Goal: Contribute content

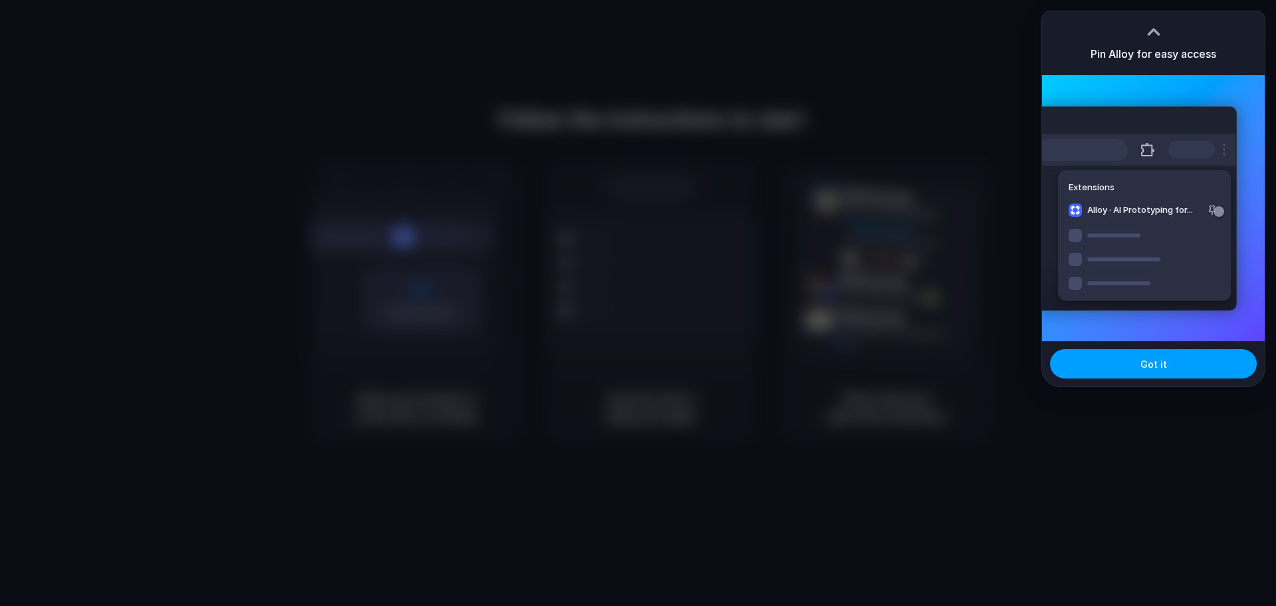
click at [1157, 366] on span "Got it" at bounding box center [1154, 364] width 27 height 14
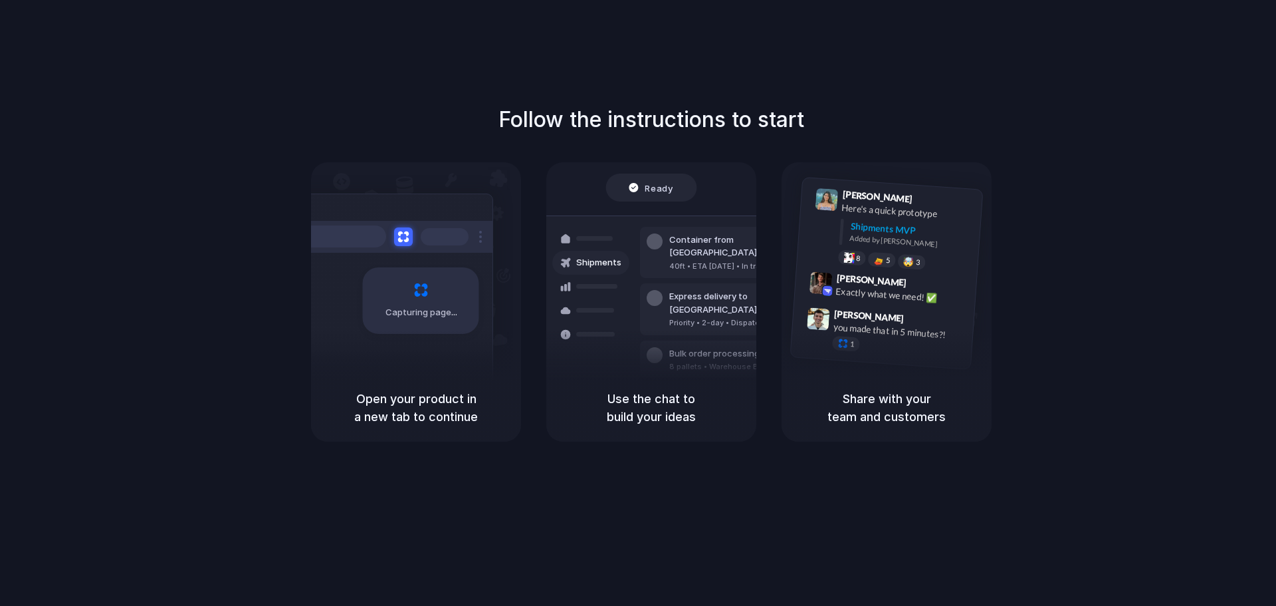
click at [663, 79] on div "Follow the instructions to start Capturing page Open your product in a new tab …" at bounding box center [651, 316] width 1303 height 632
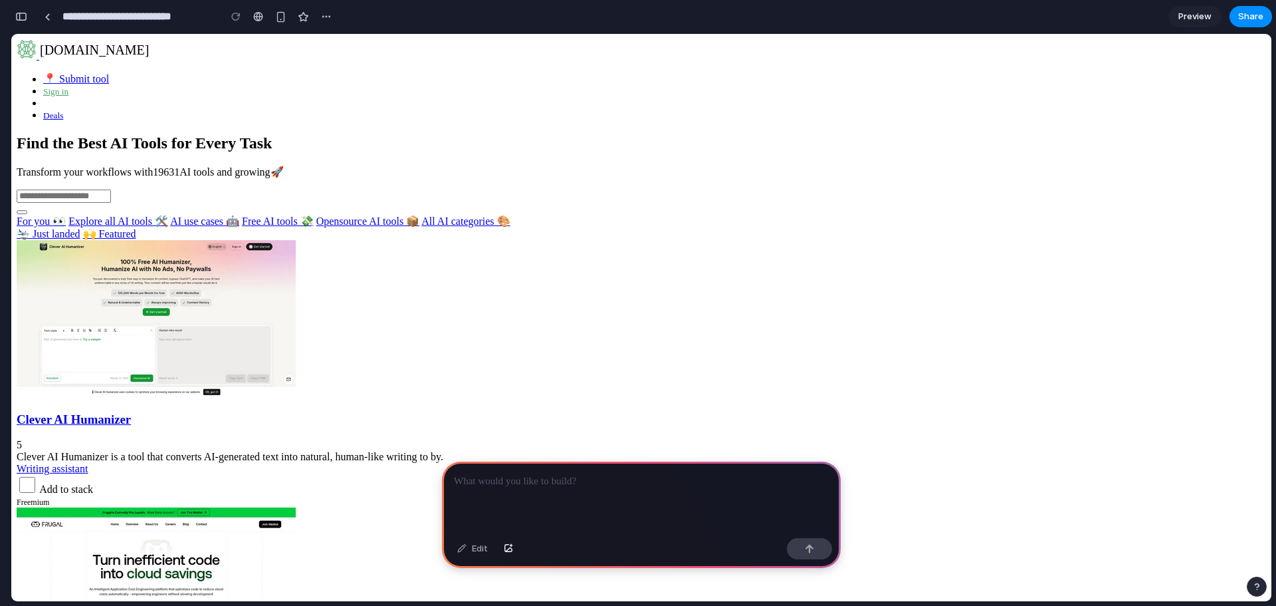
click at [762, 473] on p at bounding box center [641, 481] width 375 height 16
click at [803, 549] on button "button" at bounding box center [809, 548] width 45 height 21
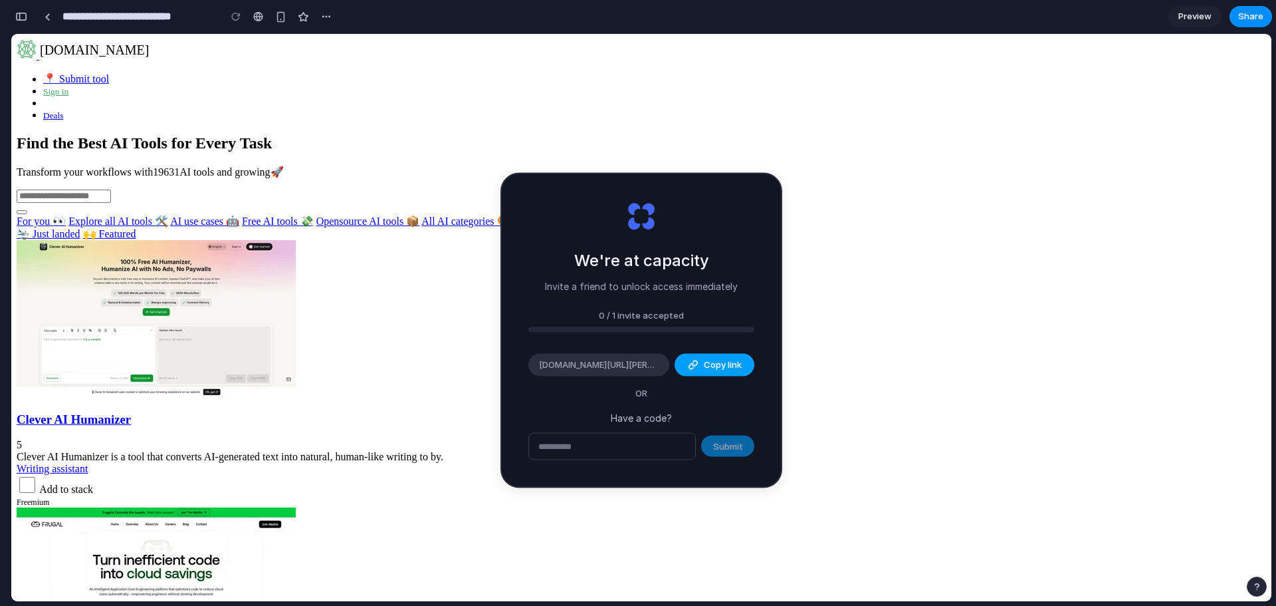
click at [702, 369] on button "Copy link" at bounding box center [715, 365] width 80 height 23
click at [777, 417] on div "We're at capacity Invite a friend to unlock access immediately 0 / 1 invite acc…" at bounding box center [641, 330] width 279 height 312
click at [630, 438] on input "text" at bounding box center [612, 446] width 166 height 27
click at [695, 369] on div "button" at bounding box center [693, 365] width 11 height 11
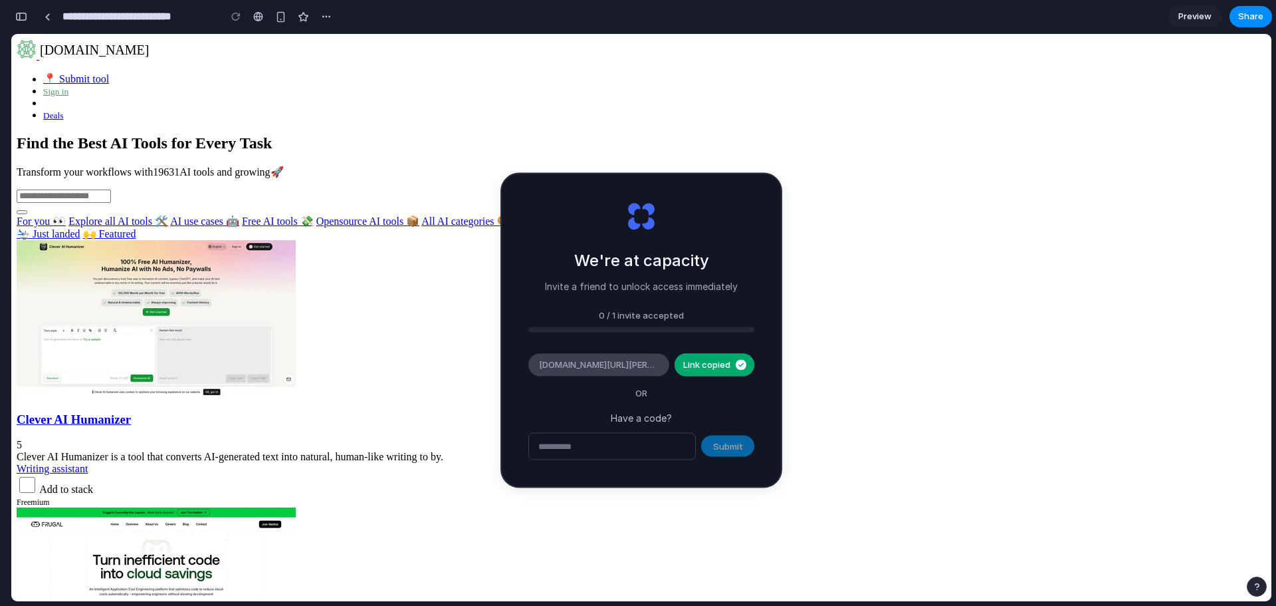
click at [641, 368] on span "alloy.app/invite/anatolii-haivan-TINAVV" at bounding box center [599, 364] width 120 height 13
click at [854, 227] on div "For you 👀 Explore all AI tools 🛠️ AI use cases 🤖 Free AI tools 💸 Opensource AI …" at bounding box center [642, 221] width 1250 height 13
click at [723, 269] on div "We're at capacity Invite a friend to unlock access immediately" at bounding box center [641, 270] width 193 height 45
